Goal: Book appointment/travel/reservation

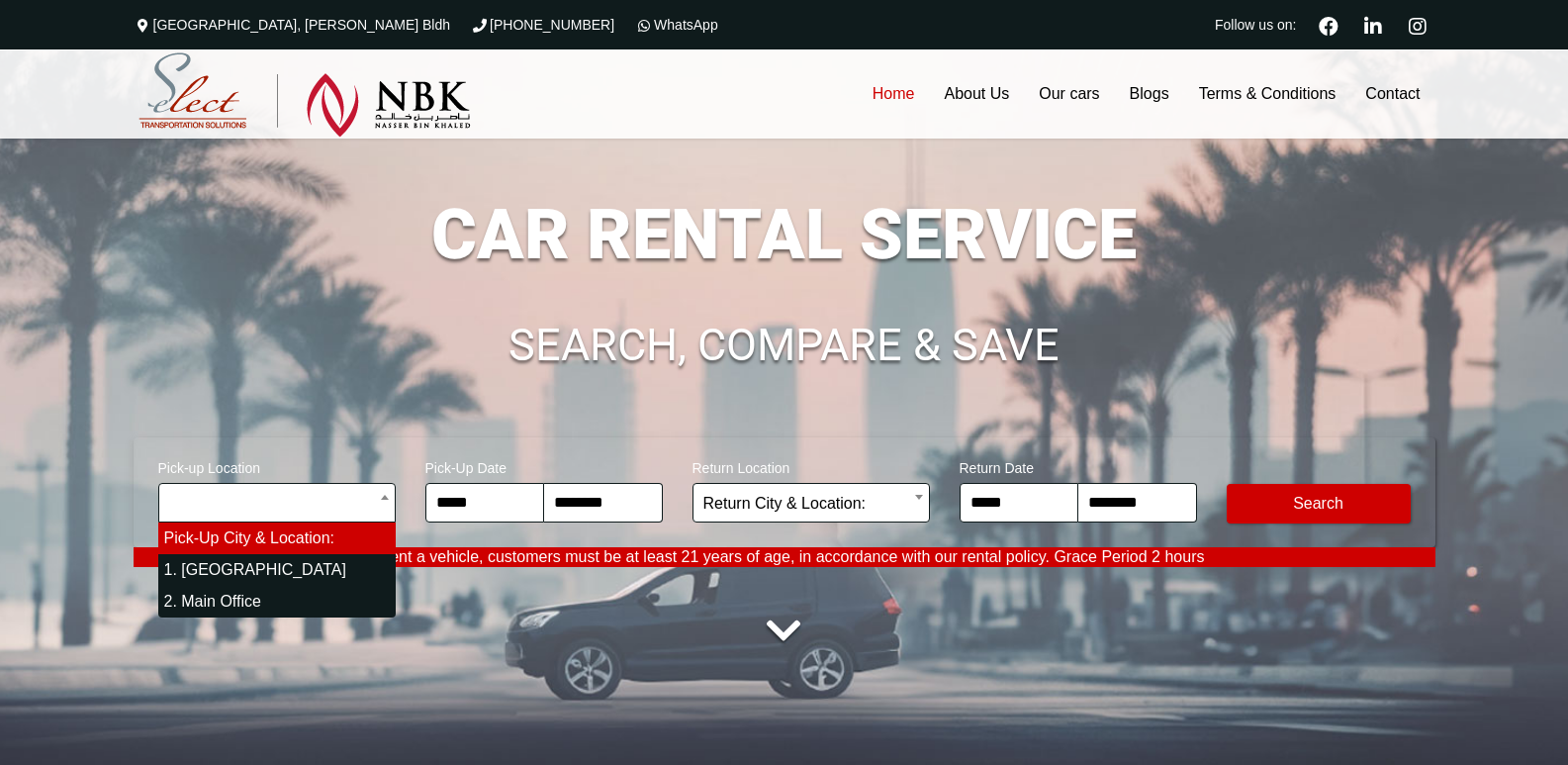
select select "*"
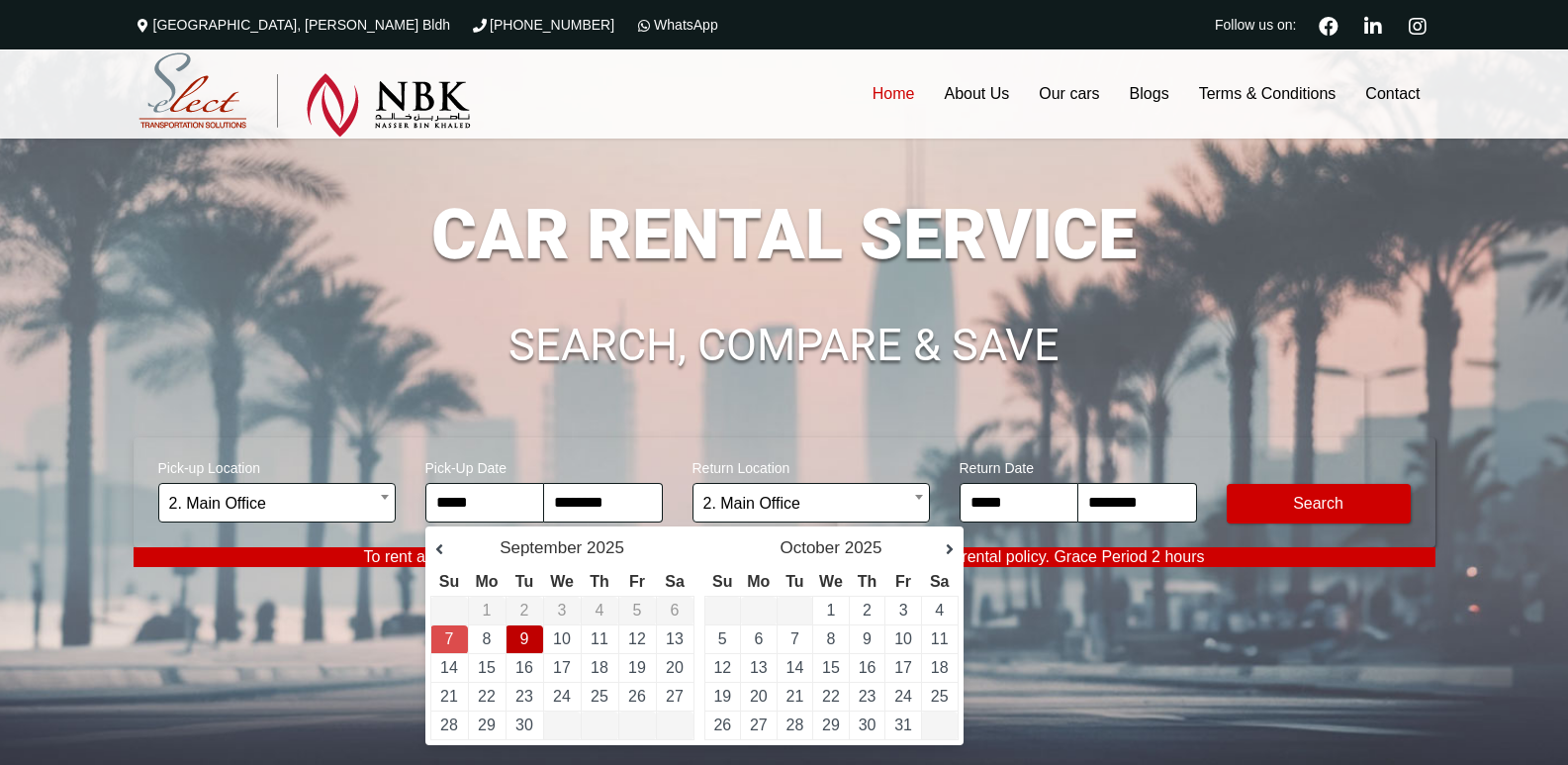
click at [518, 637] on td "9" at bounding box center [525, 639] width 38 height 29
type input "**********"
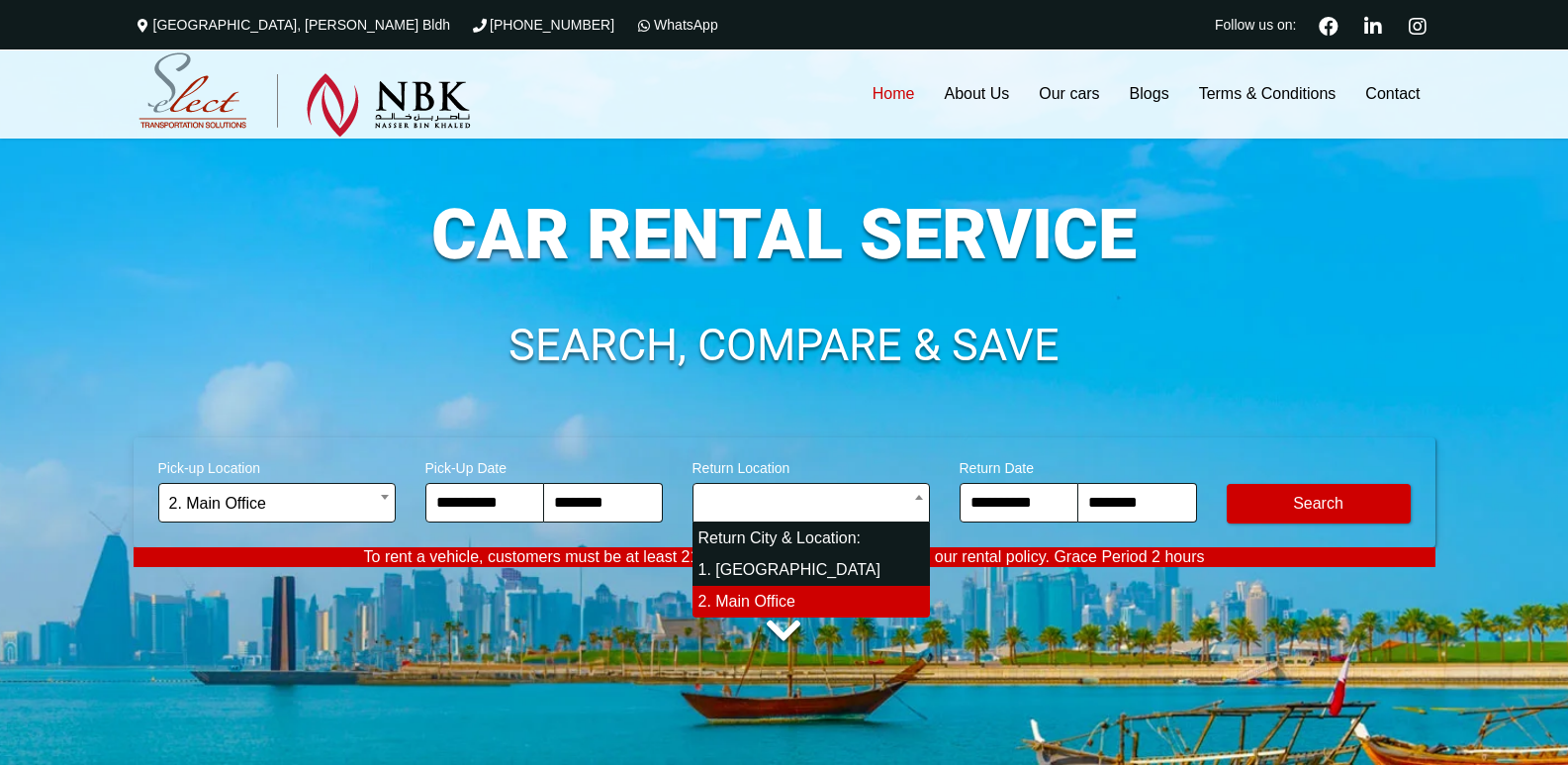
click at [849, 506] on input "search" at bounding box center [811, 503] width 237 height 40
click at [1025, 501] on input "**********" at bounding box center [1018, 503] width 119 height 40
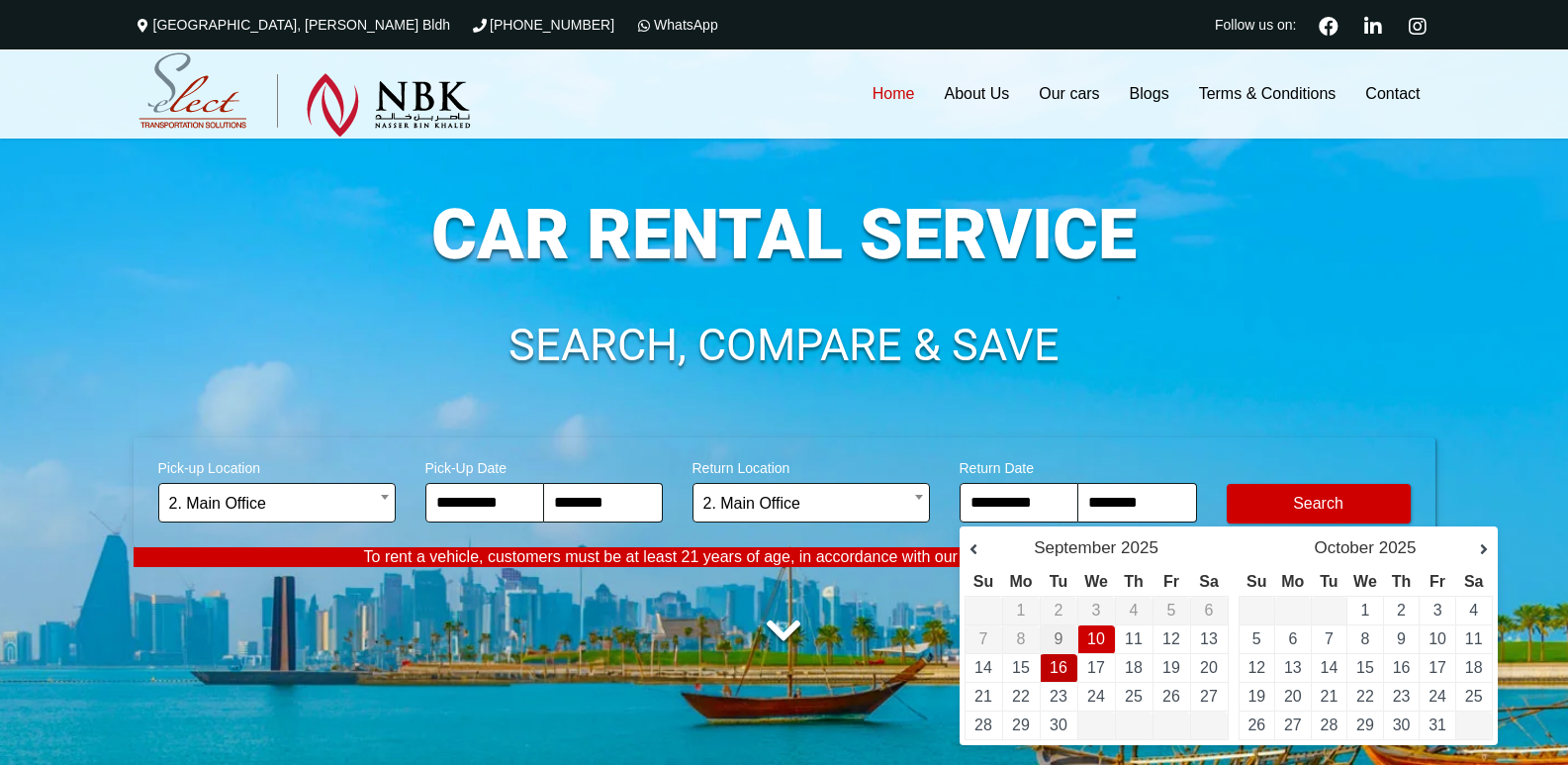
click at [1058, 667] on link "16" at bounding box center [1058, 666] width 18 height 17
type input "**********"
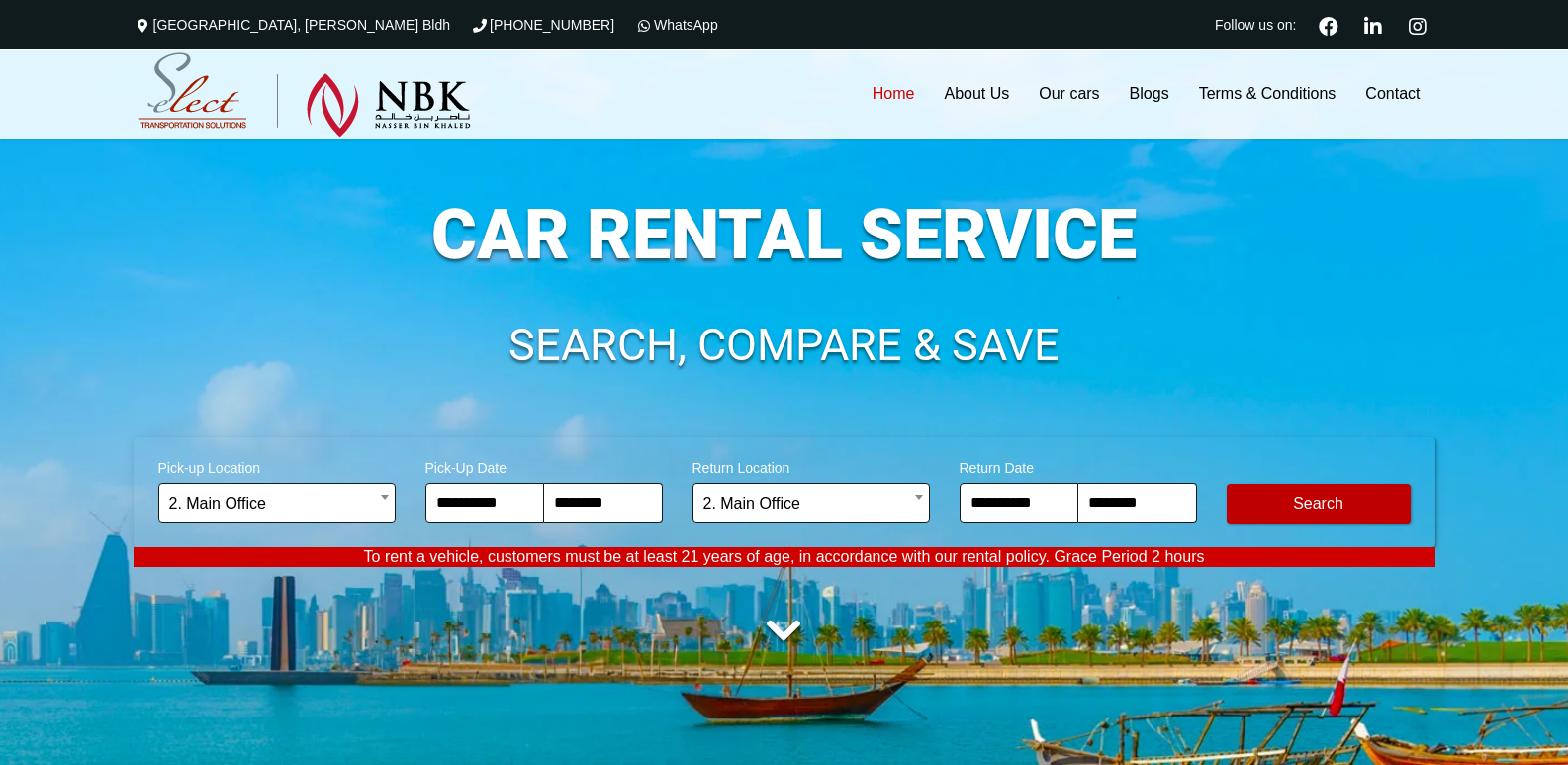
click at [1314, 503] on button "Modify Search" at bounding box center [1319, 504] width 184 height 40
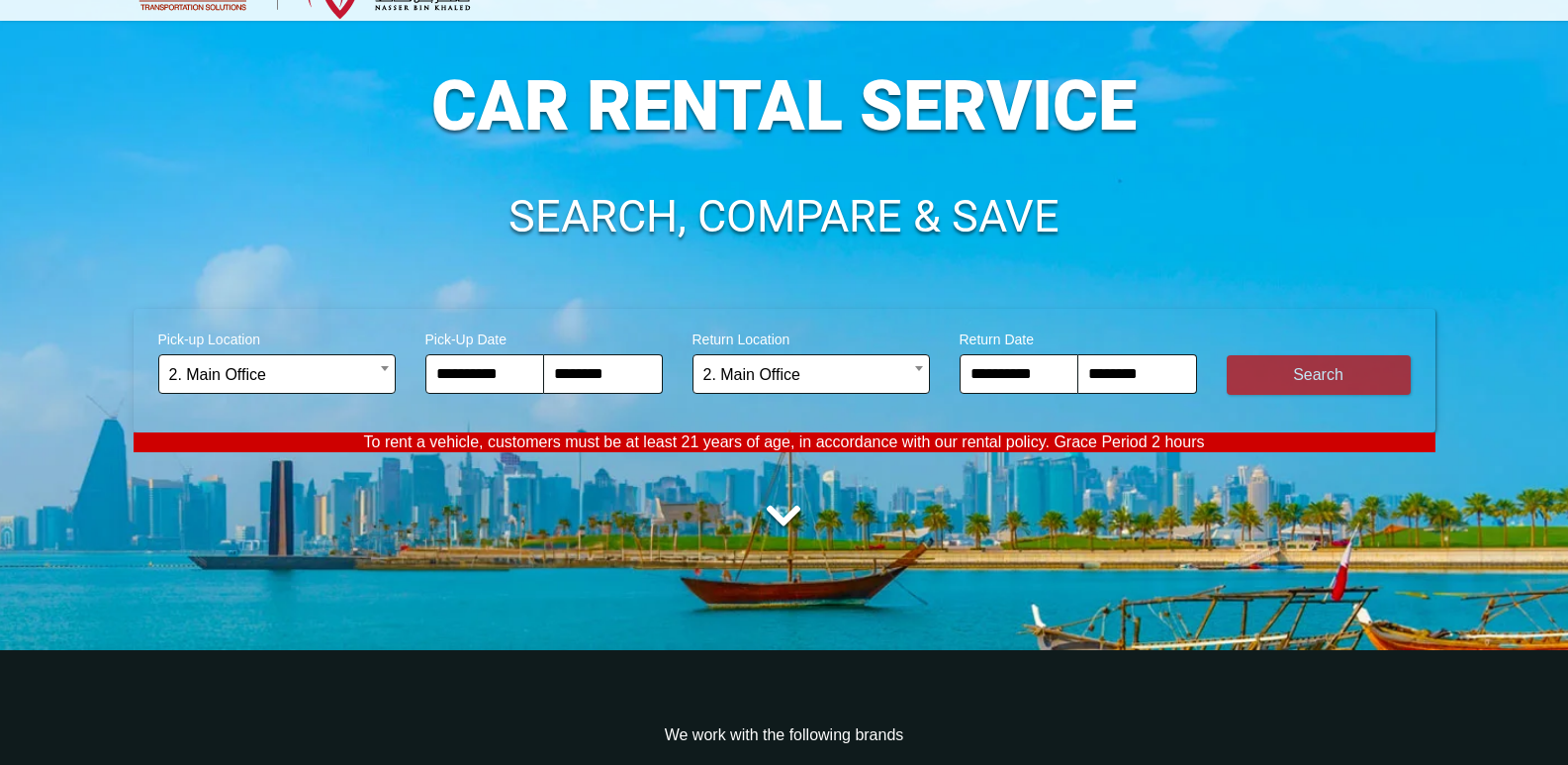
scroll to position [296, 0]
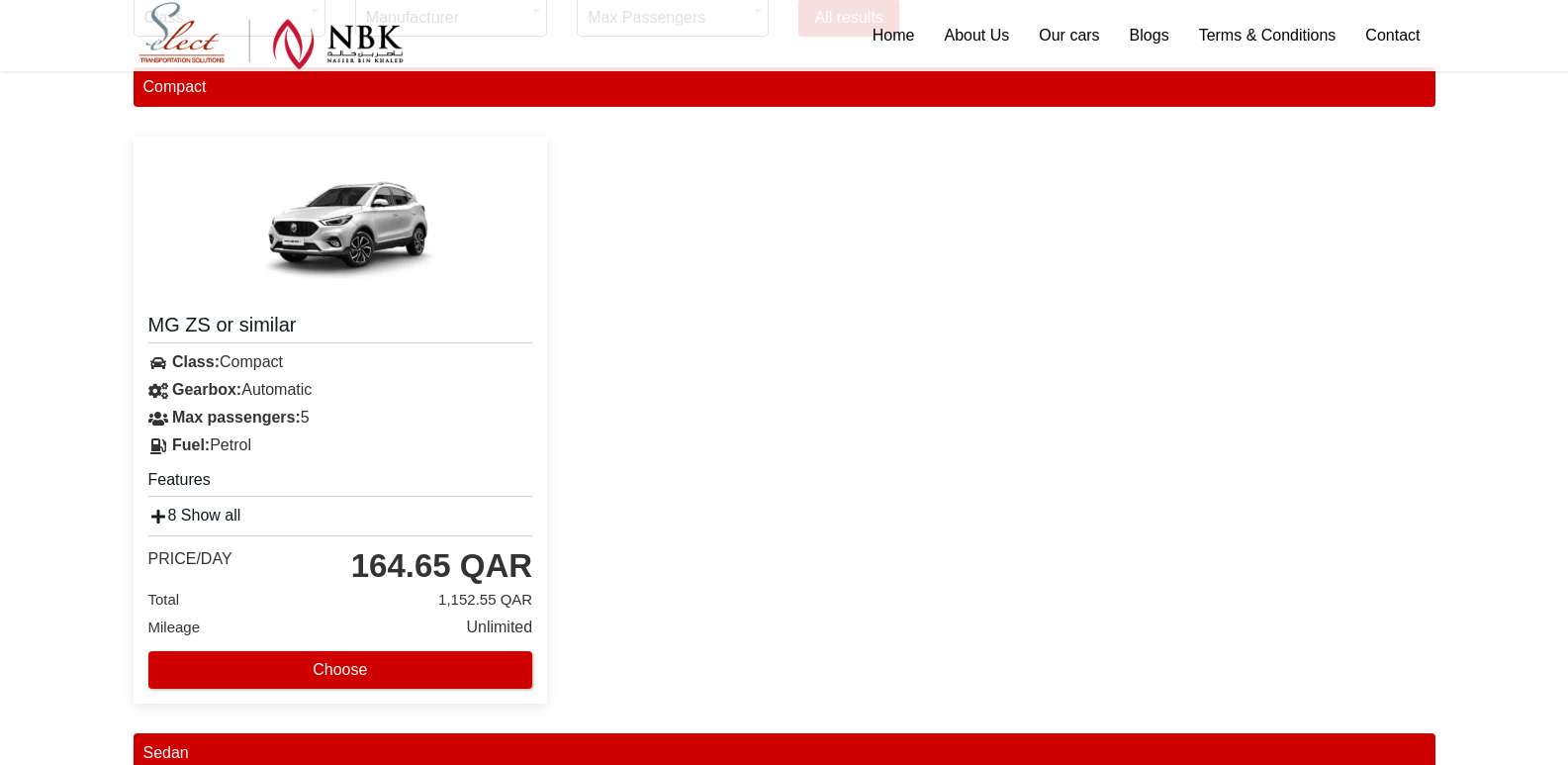
scroll to position [296, 0]
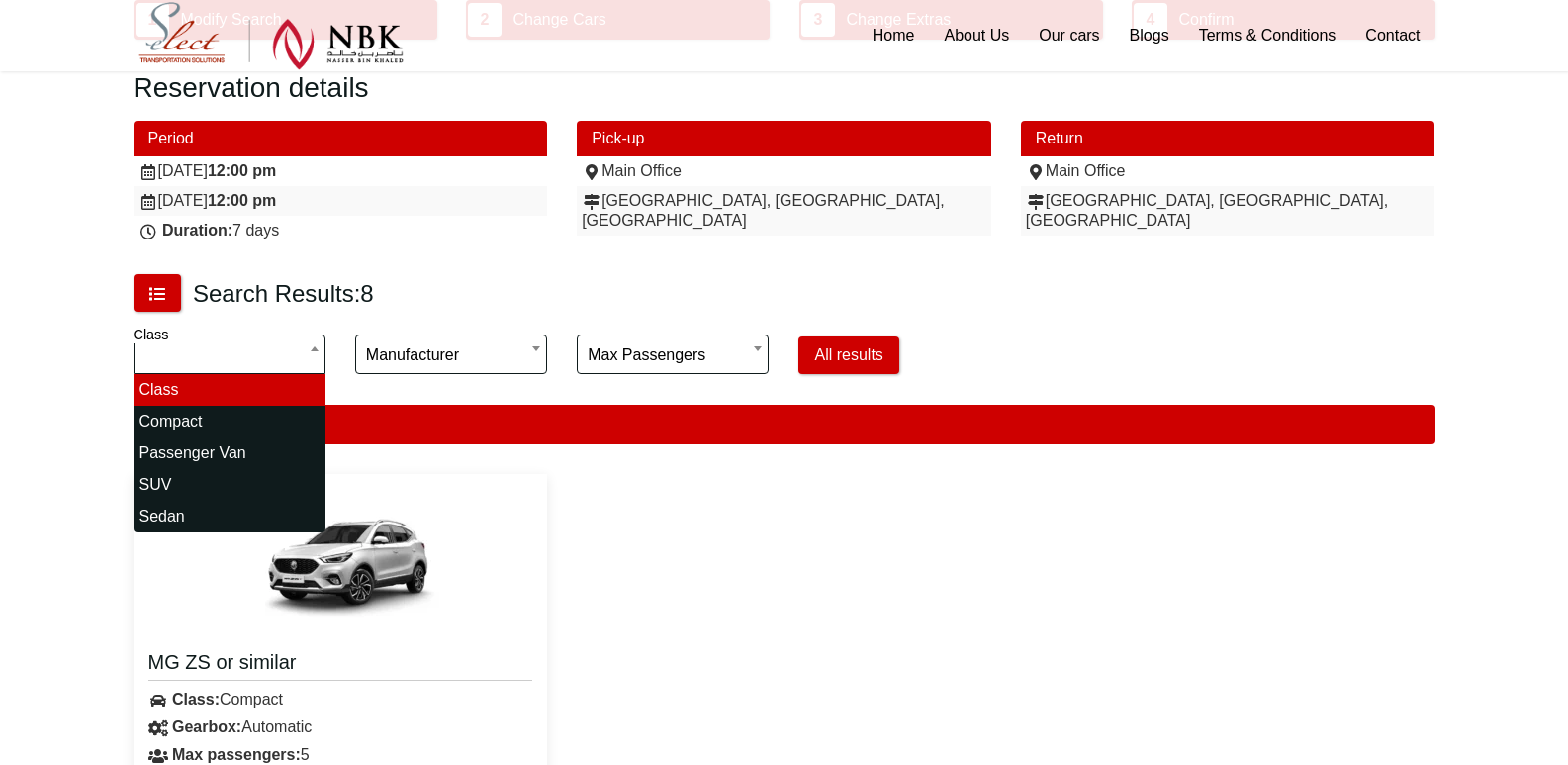
click at [221, 356] on input "search" at bounding box center [229, 354] width 192 height 40
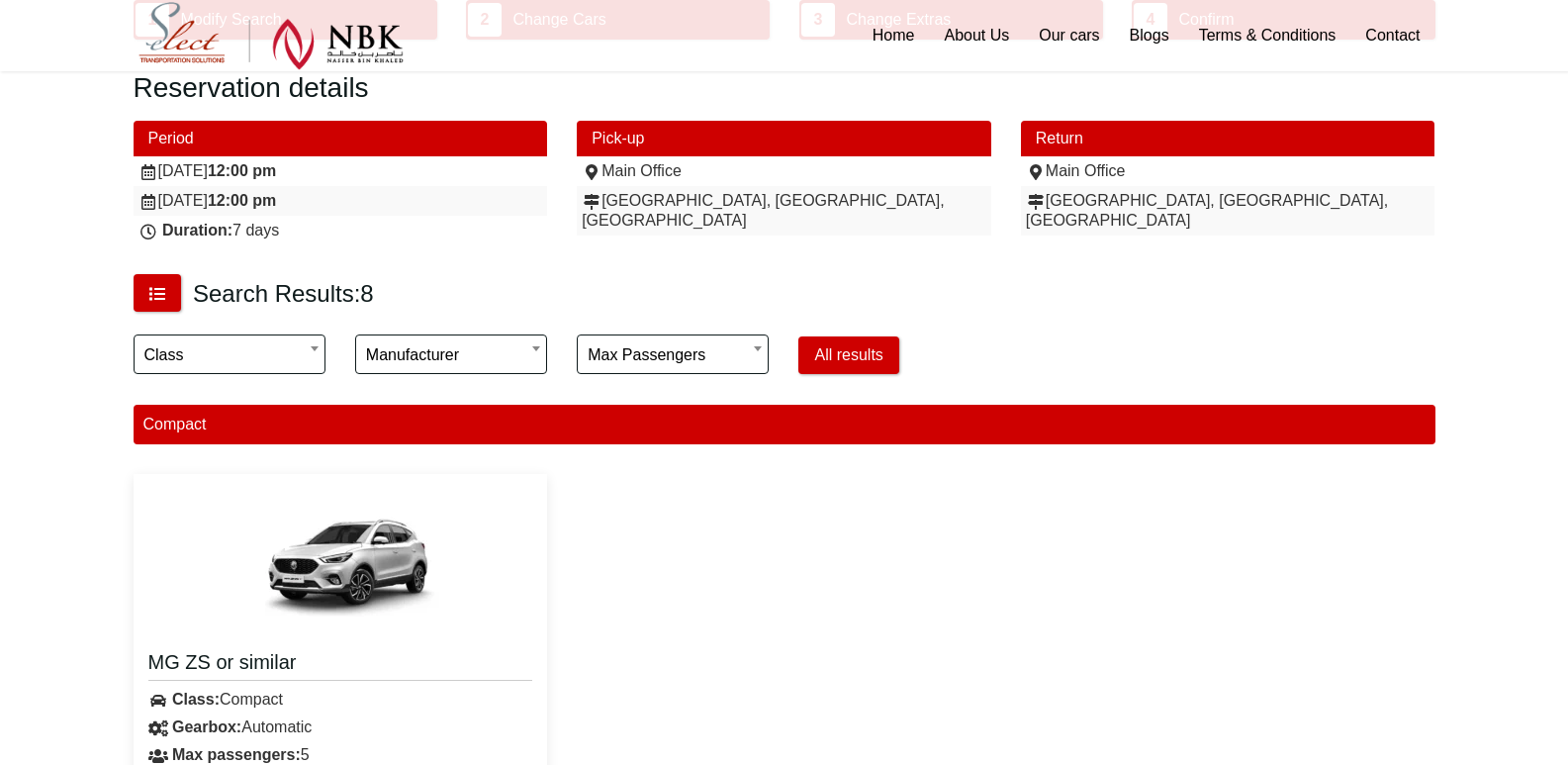
click at [809, 543] on div "MG ZS or similar Class: Compact Gearbox: Automatic" at bounding box center [784, 757] width 1332 height 596
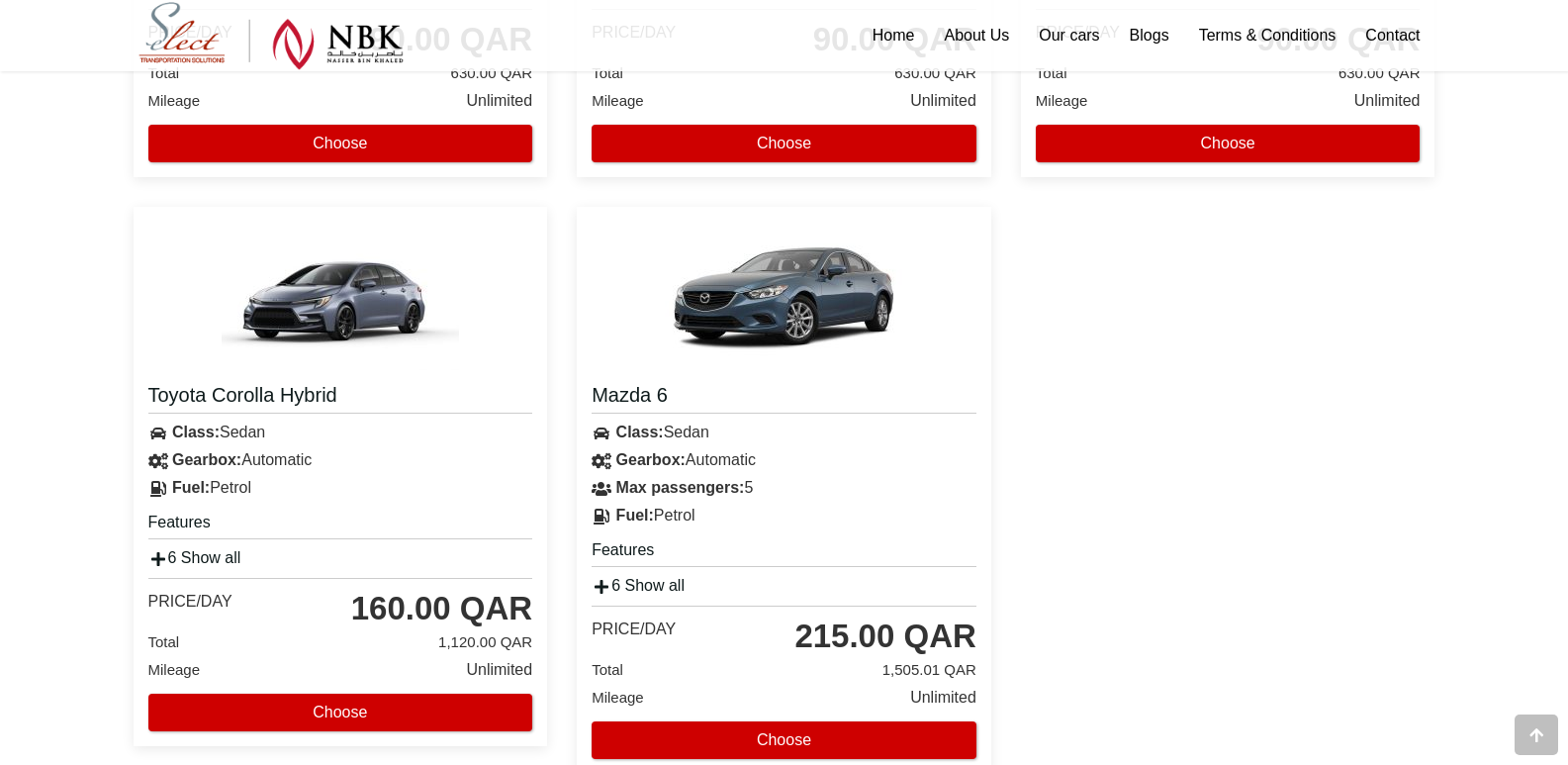
scroll to position [1879, 0]
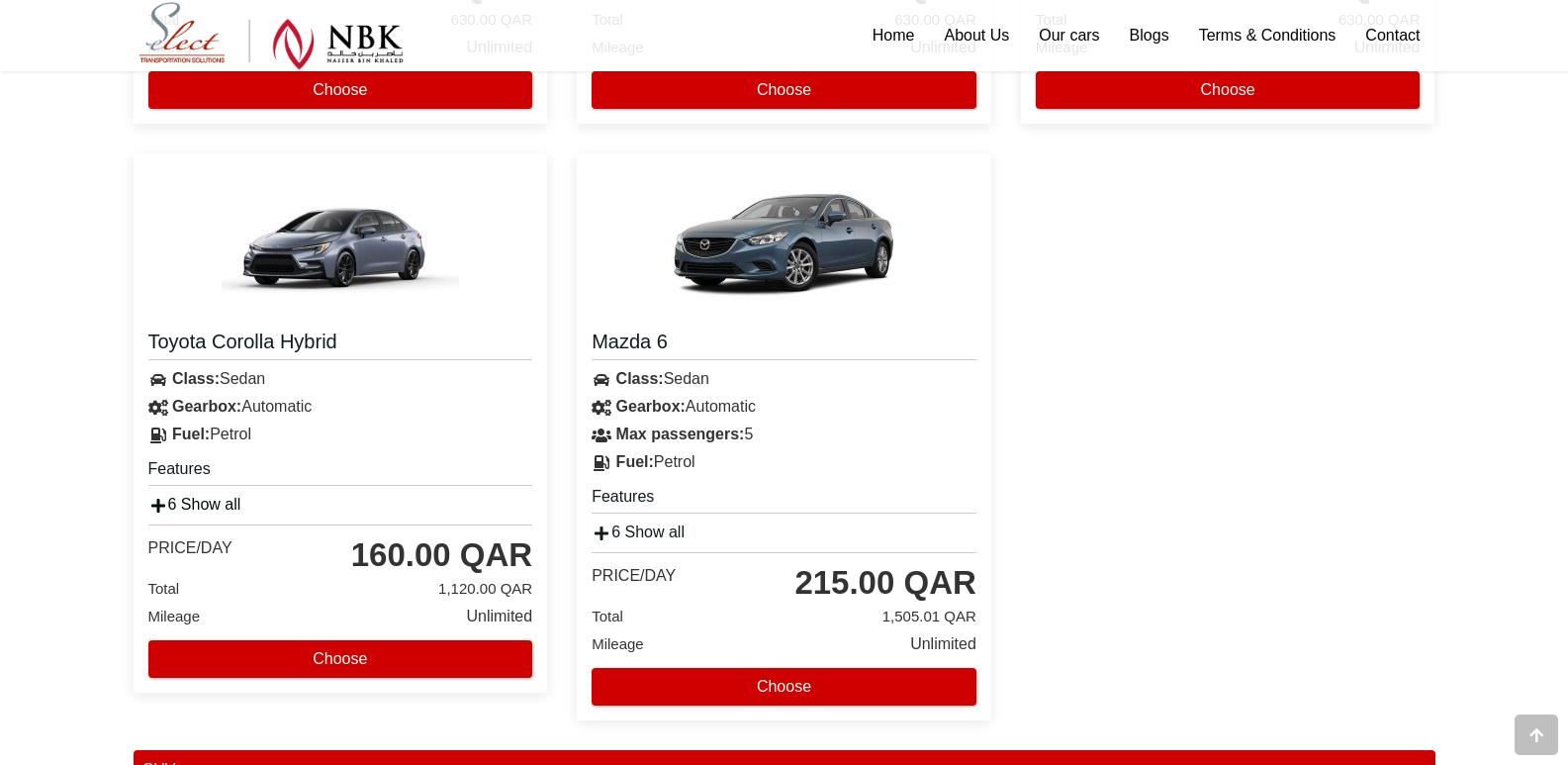
click at [160, 505] on icon at bounding box center [159, 506] width 20 height 16
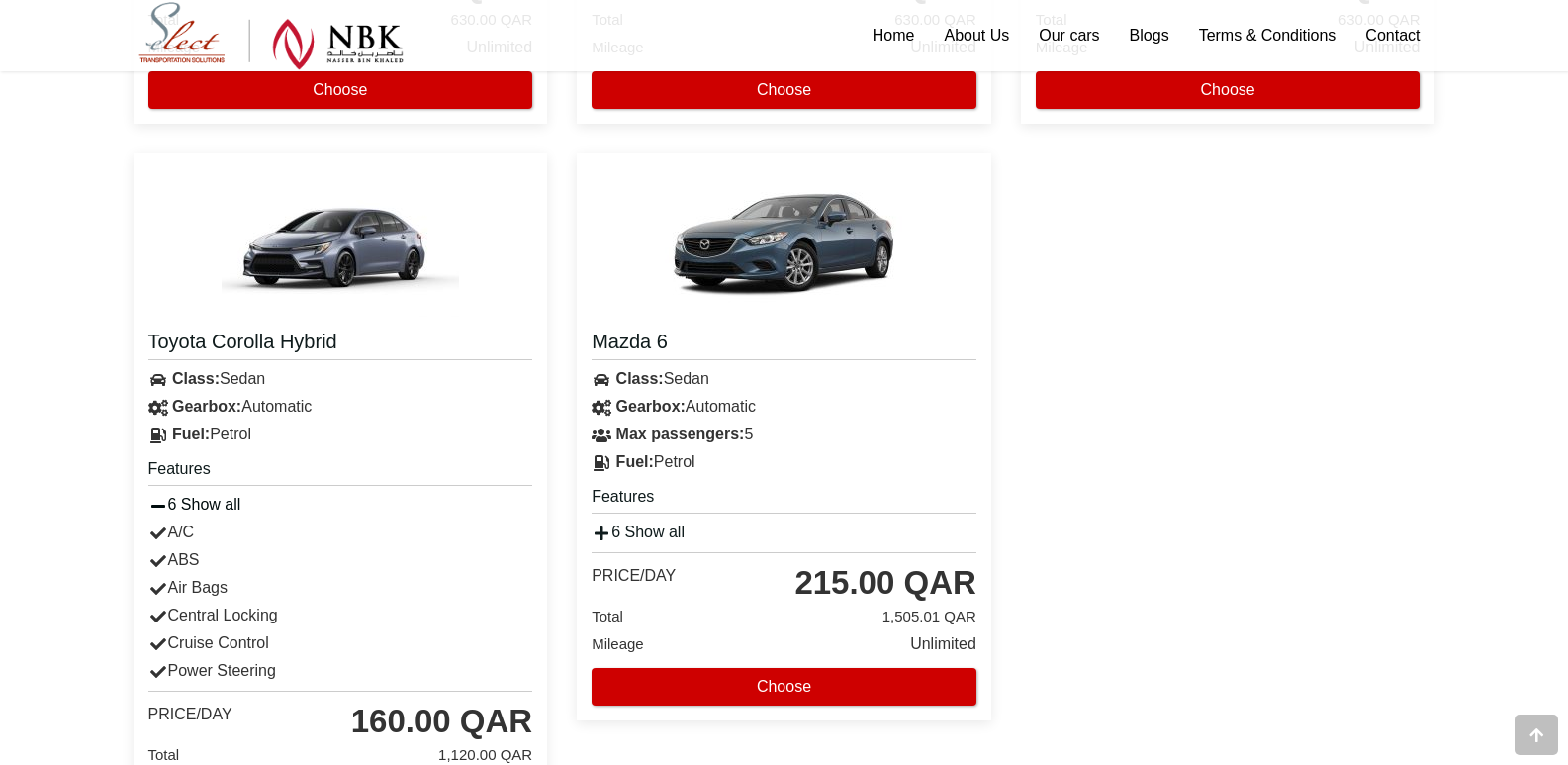
click at [160, 505] on icon at bounding box center [159, 506] width 20 height 16
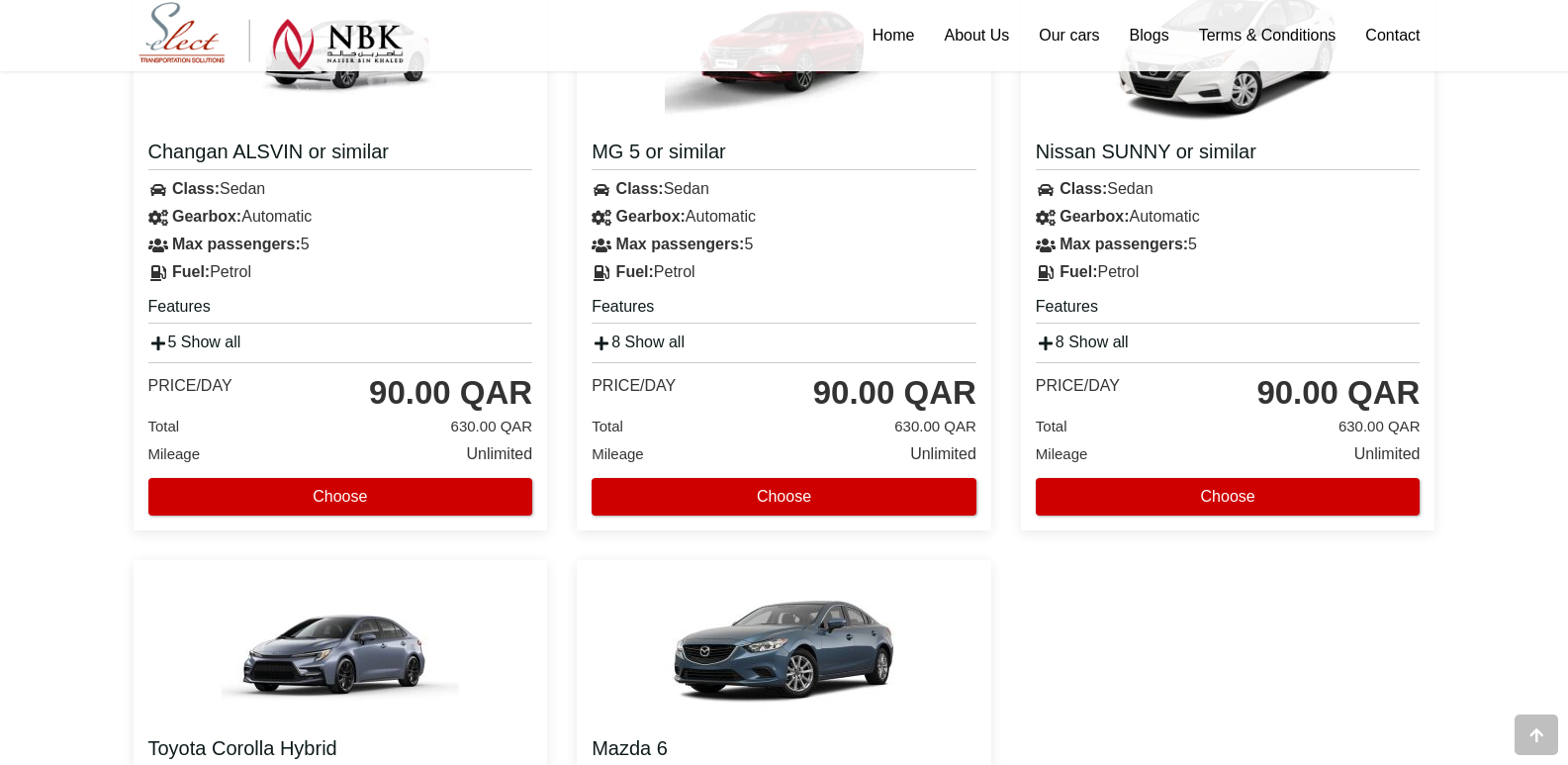
scroll to position [1483, 0]
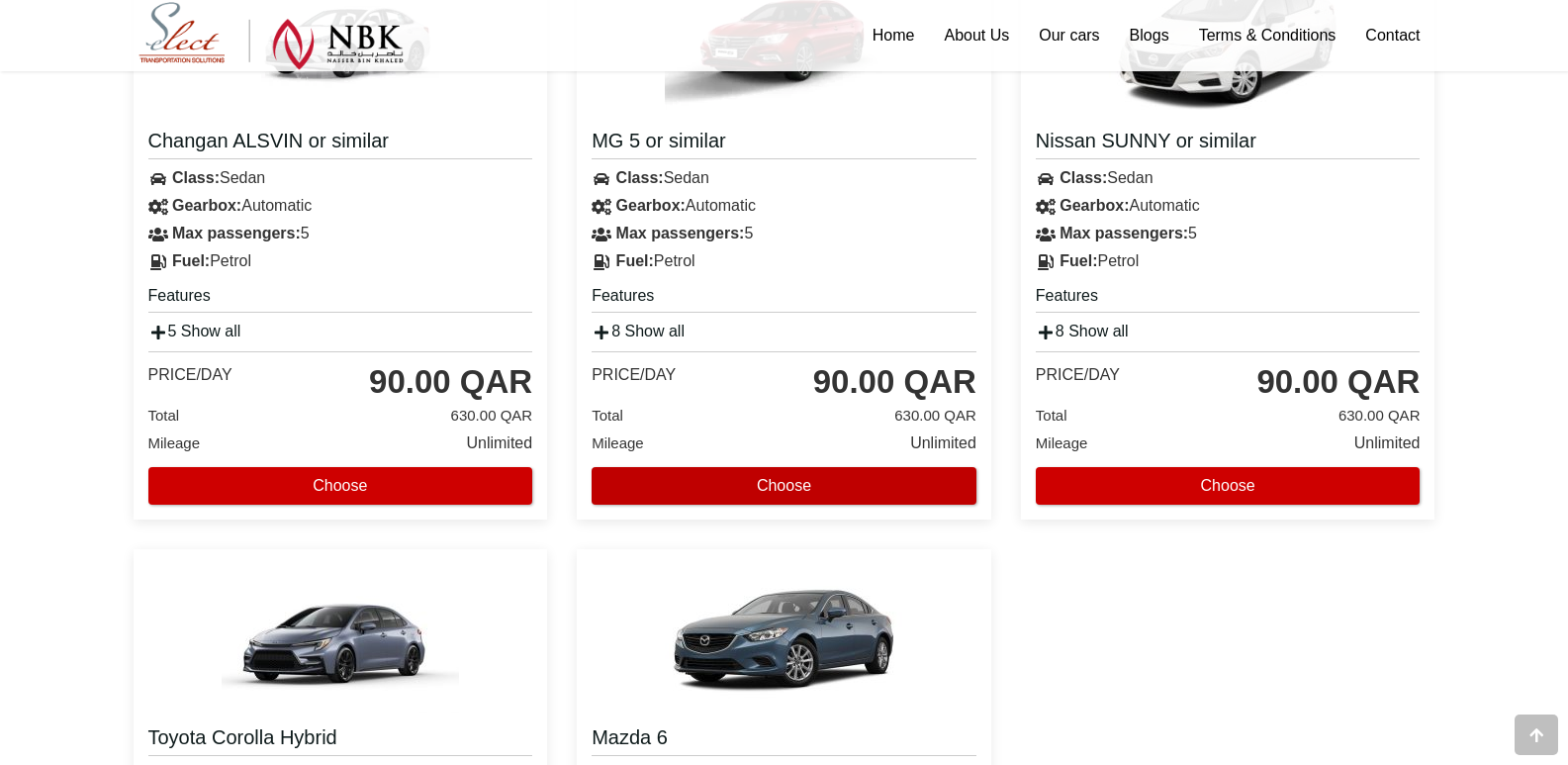
click at [699, 487] on button "Choose" at bounding box center [784, 486] width 385 height 38
